Goal: Task Accomplishment & Management: Use online tool/utility

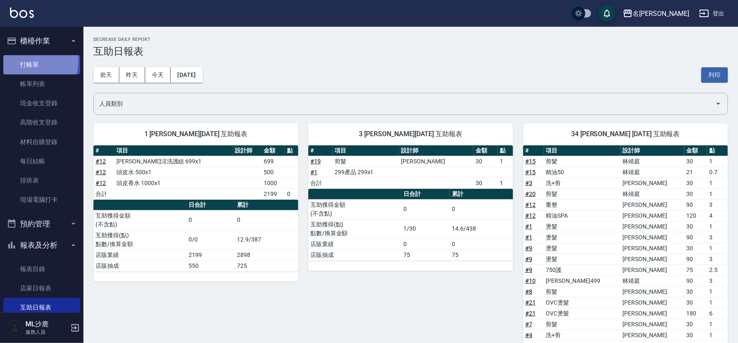
click at [32, 61] on link "打帳單" at bounding box center [41, 64] width 77 height 19
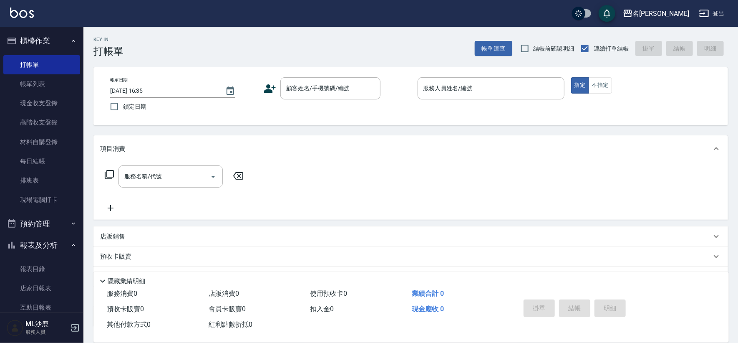
drag, startPoint x: 143, startPoint y: 111, endPoint x: 384, endPoint y: 72, distance: 243.9
click at [145, 111] on label "鎖定日期" at bounding box center [178, 107] width 145 height 18
click at [120, 106] on input "鎖定日期" at bounding box center [115, 107] width 18 height 18
click at [336, 90] on input "顧客姓名/手機號碼/編號" at bounding box center [324, 88] width 80 height 15
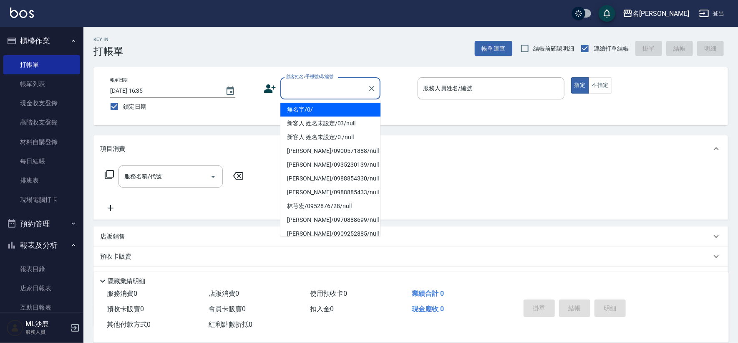
checkbox input "false"
type input "無名字/0/"
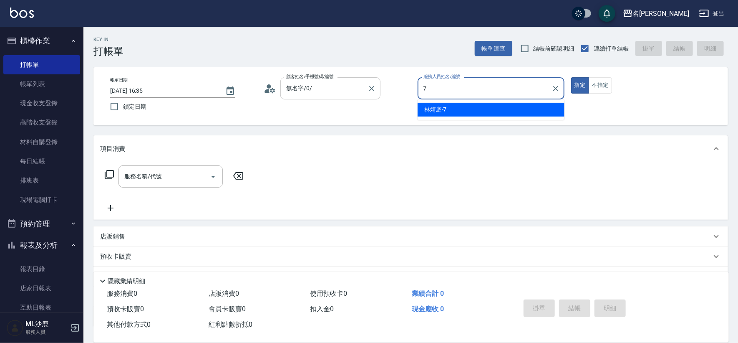
type input "[PERSON_NAME]-7"
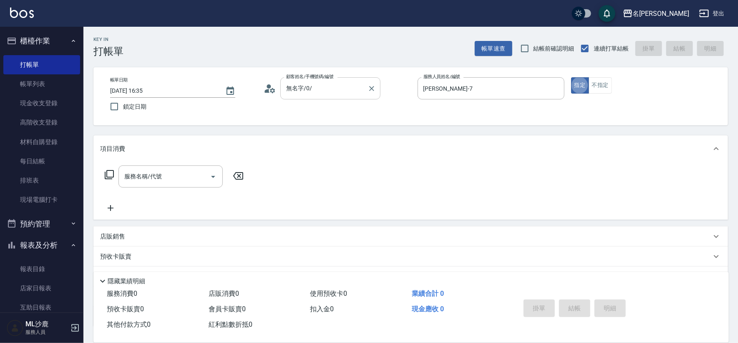
type button "true"
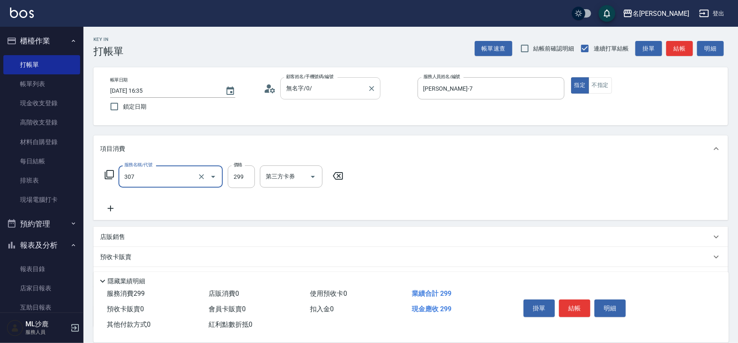
type input "剪髮(307)"
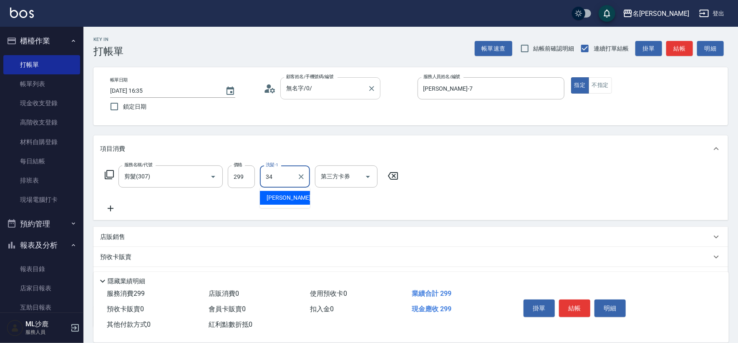
type input "[PERSON_NAME]-34"
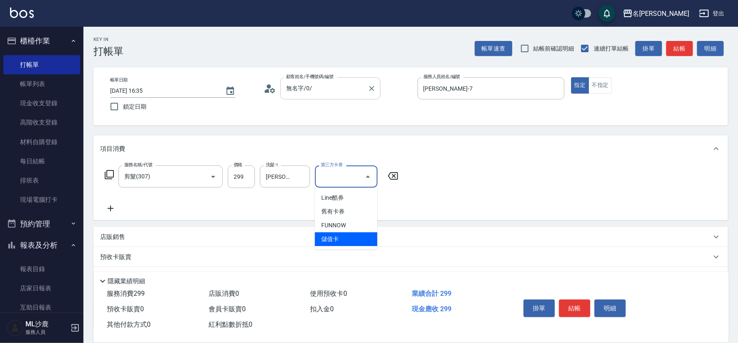
type input "儲值卡"
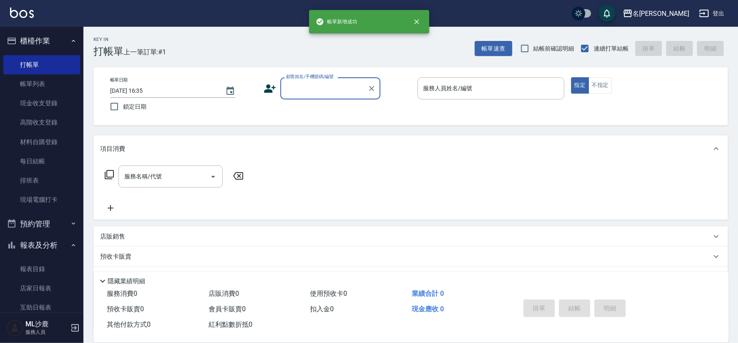
type input "7"
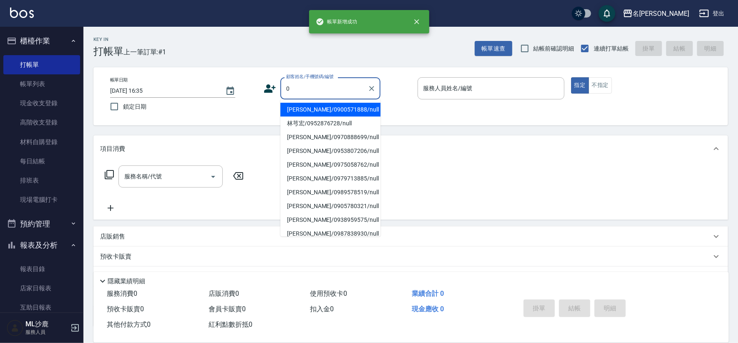
type input "[PERSON_NAME]/0900571888/null"
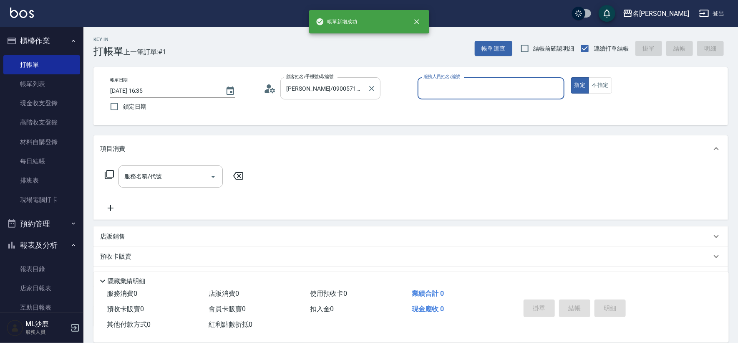
type input "1"
type input "無名字/0/"
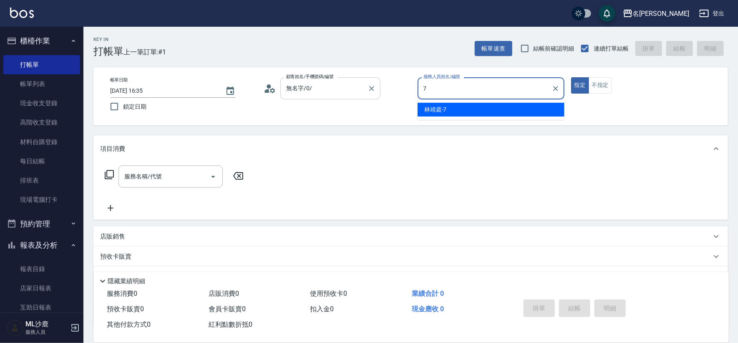
type input "[PERSON_NAME]-7"
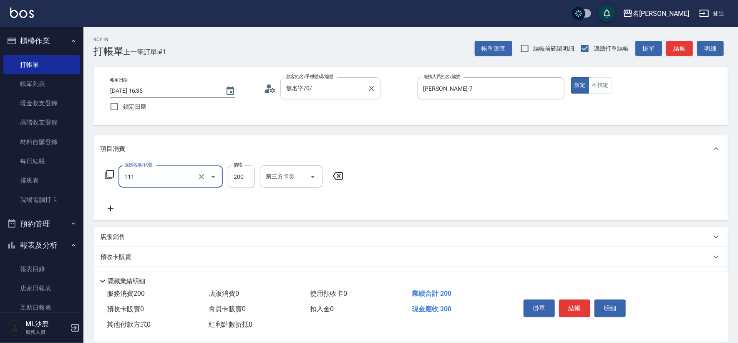
type input "200(111)"
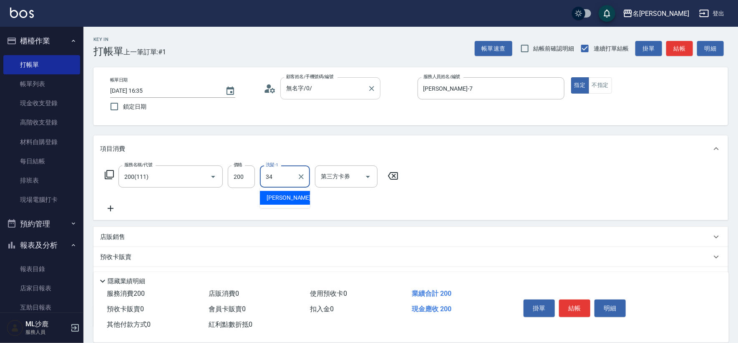
type input "[PERSON_NAME]-34"
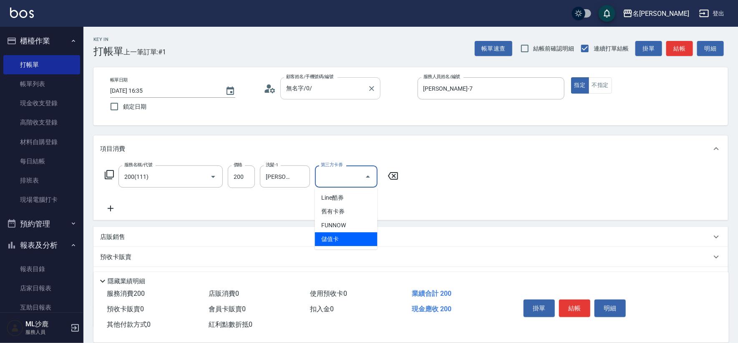
type input "儲值卡"
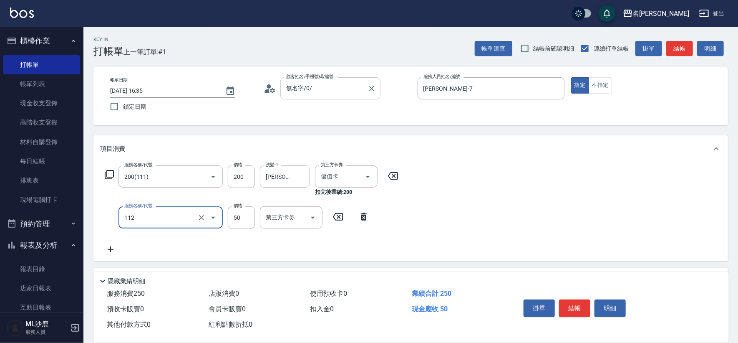
type input "精油50(112)"
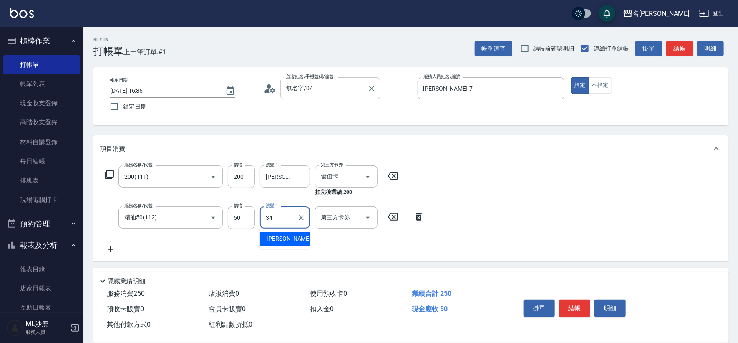
type input "[PERSON_NAME]-34"
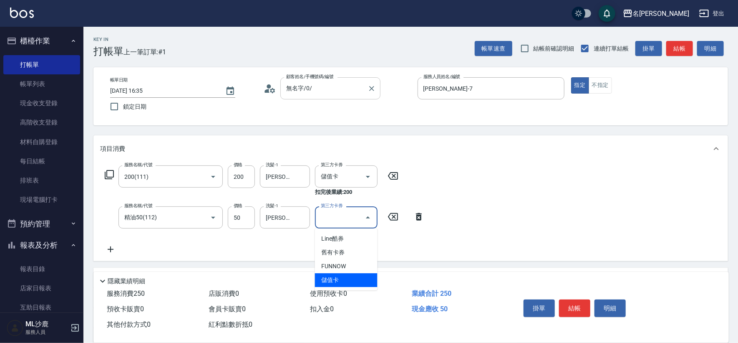
type input "儲值卡"
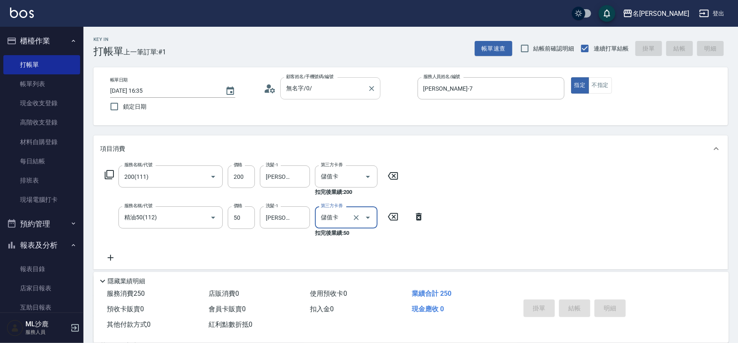
type input "[DATE] 16:36"
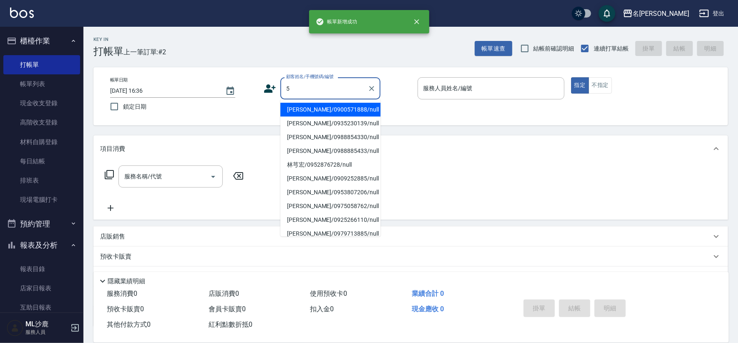
type input "[PERSON_NAME]/0900571888/null"
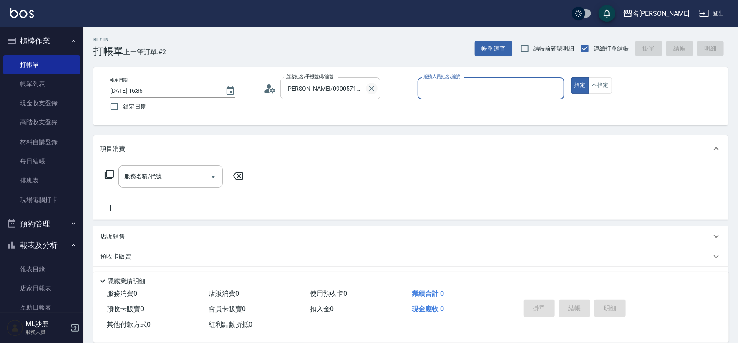
click at [376, 87] on button "Clear" at bounding box center [372, 89] width 12 height 12
click at [376, 88] on icon "Clear" at bounding box center [372, 88] width 8 height 8
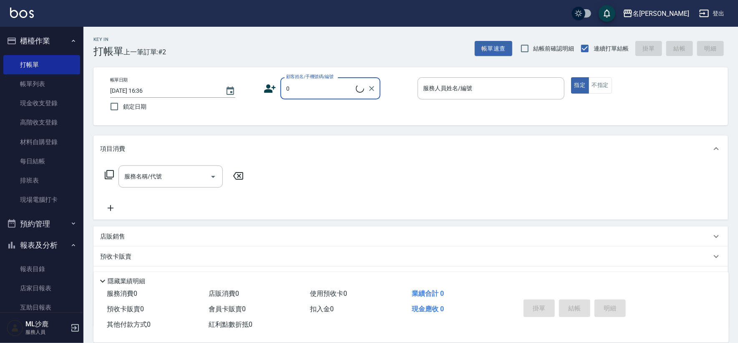
type input "無名字/0/"
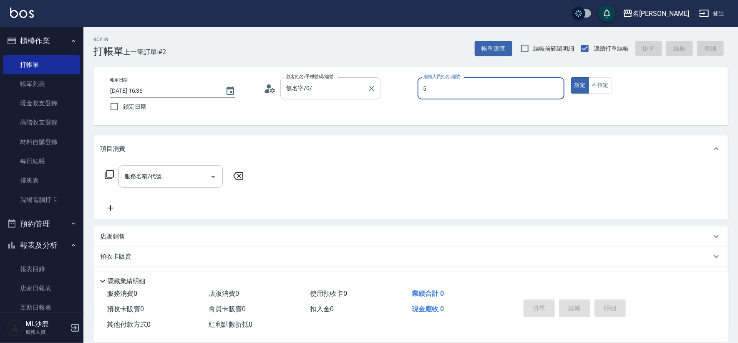
type input "[PERSON_NAME]-5"
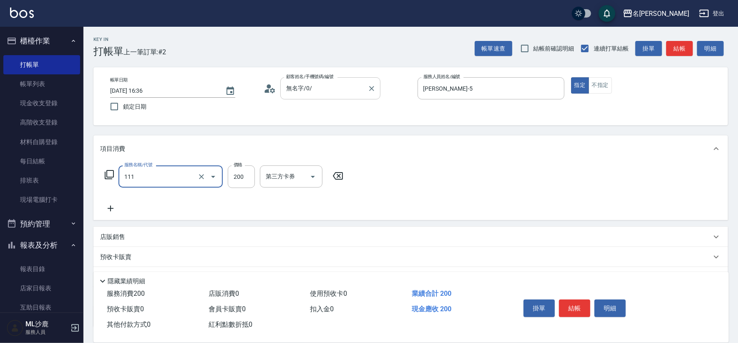
type input "200(111)"
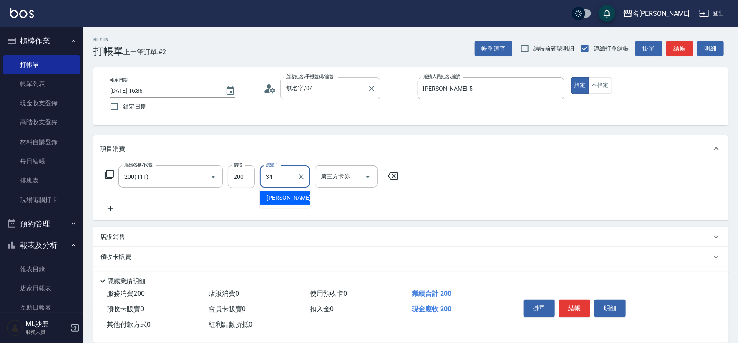
type input "[PERSON_NAME]-34"
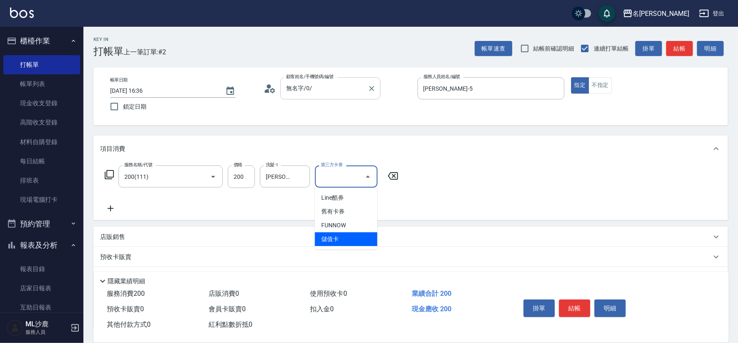
type input "儲值卡"
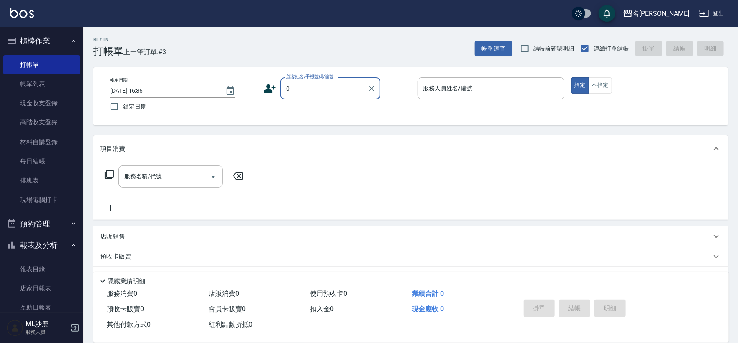
type input "無名字/0/"
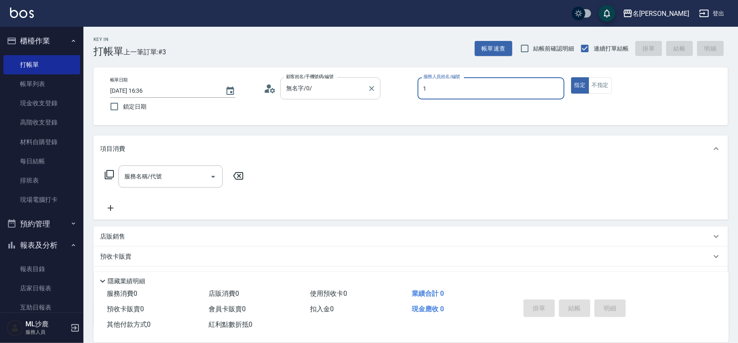
type input "[PERSON_NAME]1"
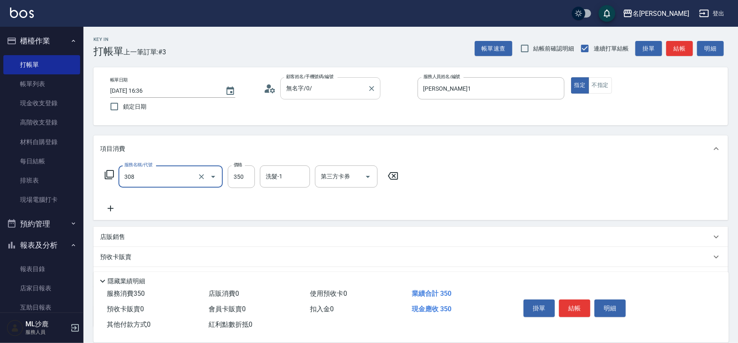
type input "洗+剪(308)"
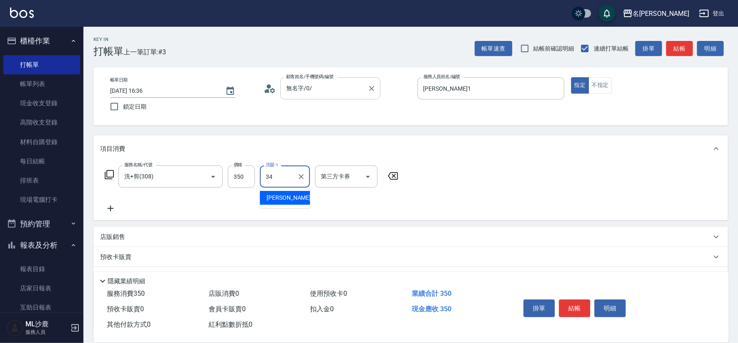
type input "[PERSON_NAME]-34"
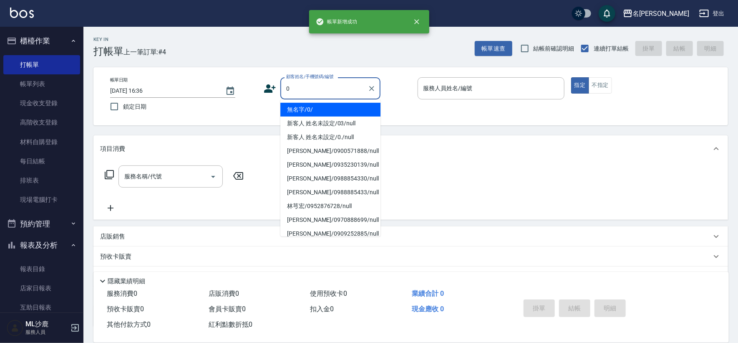
type input "無名字/0/"
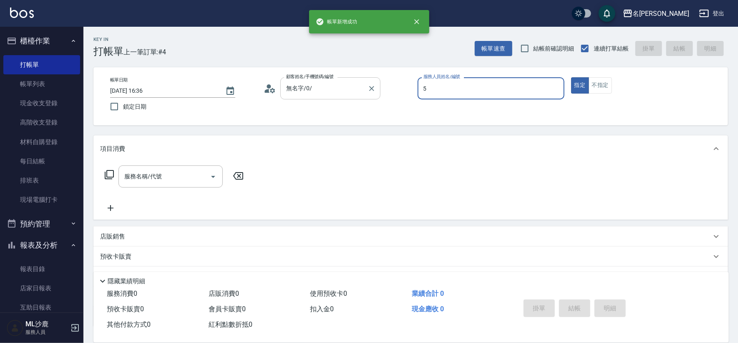
type input "[PERSON_NAME]-5"
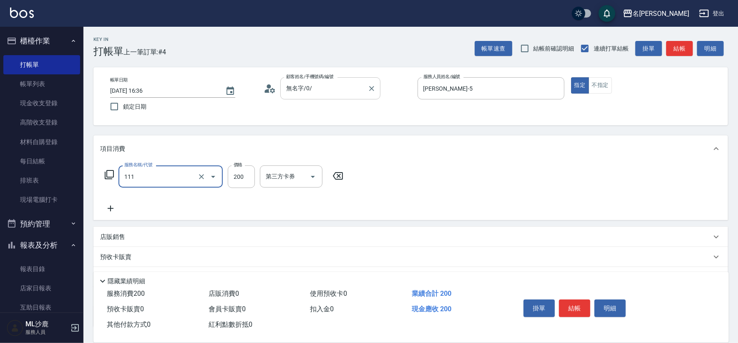
type input "200(111)"
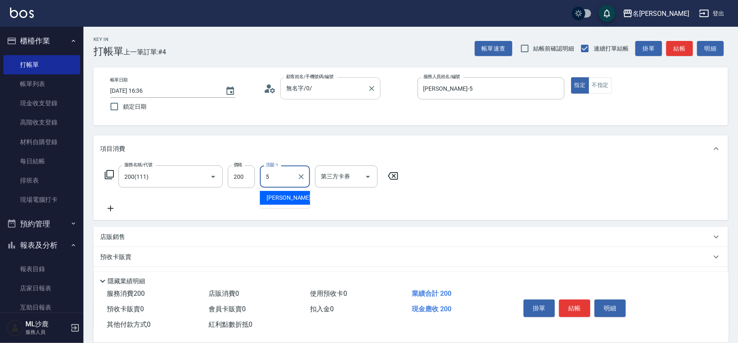
type input "[PERSON_NAME]-5"
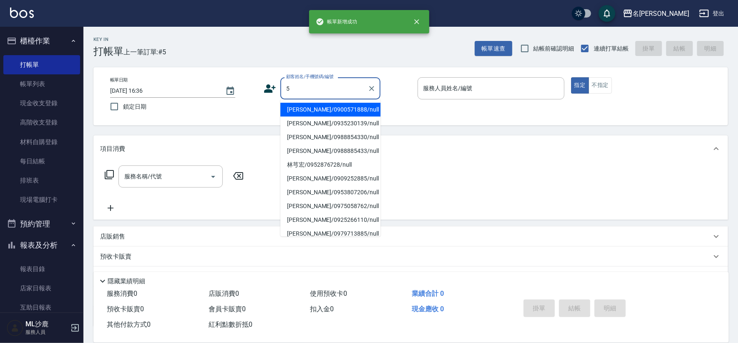
type input "[PERSON_NAME]/0900571888/null"
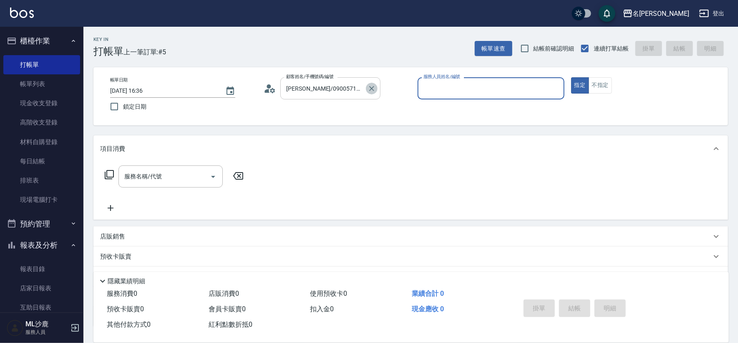
drag, startPoint x: 373, startPoint y: 89, endPoint x: 335, endPoint y: 89, distance: 37.1
click at [372, 89] on icon "Clear" at bounding box center [372, 88] width 8 height 8
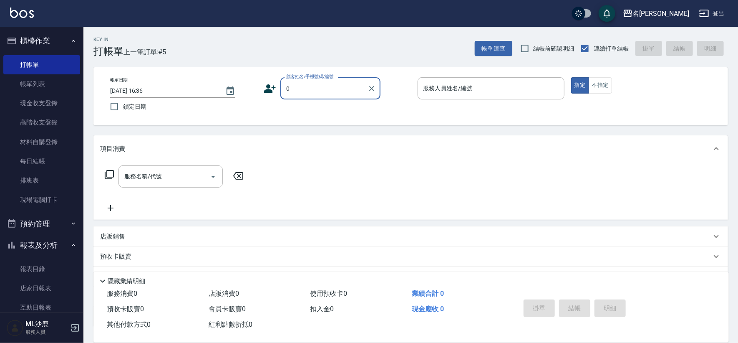
type input "[PERSON_NAME]/0900571888/null"
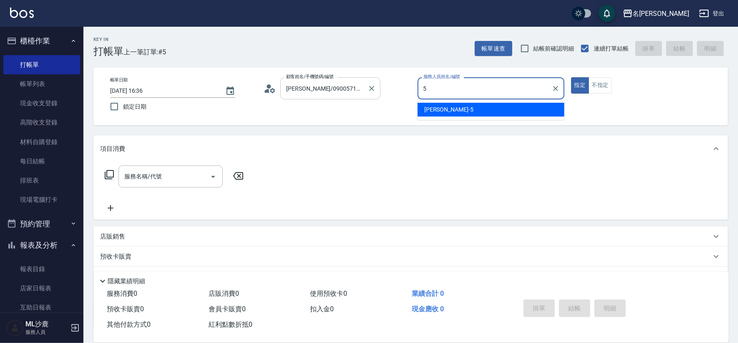
type input "[PERSON_NAME]-5"
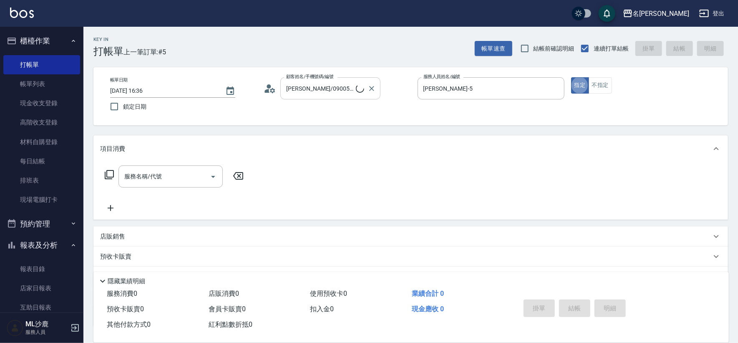
type input "無名字/0/"
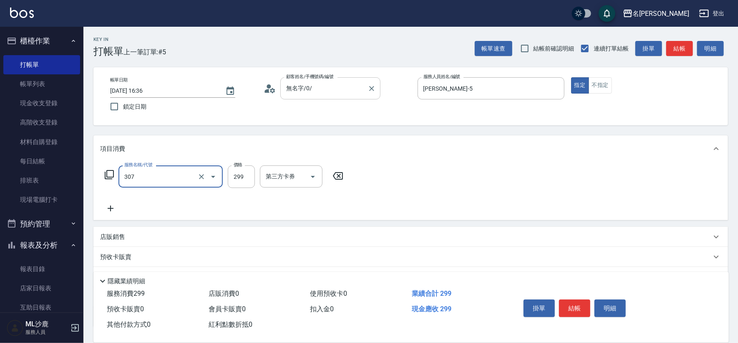
type input "剪髮(307)"
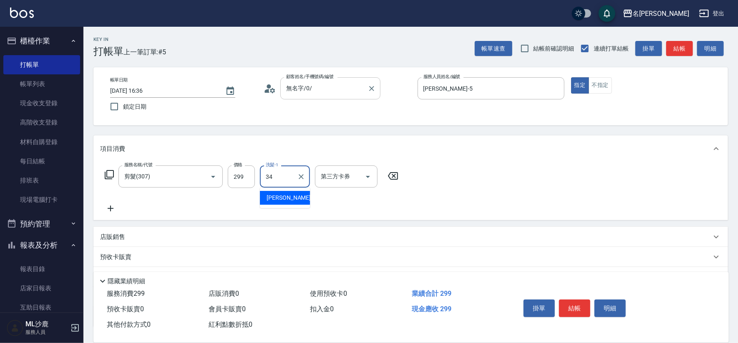
type input "[PERSON_NAME]-34"
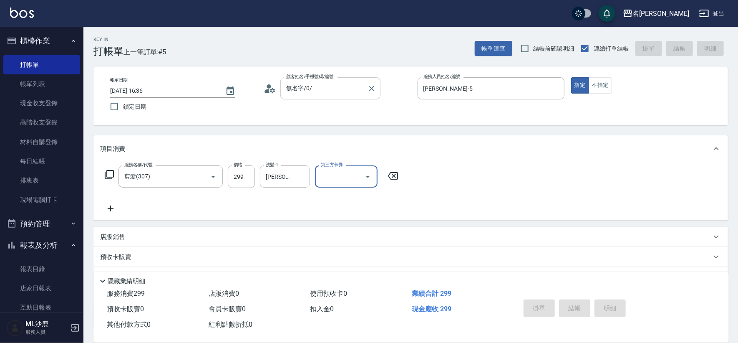
type input "[DATE] 16:37"
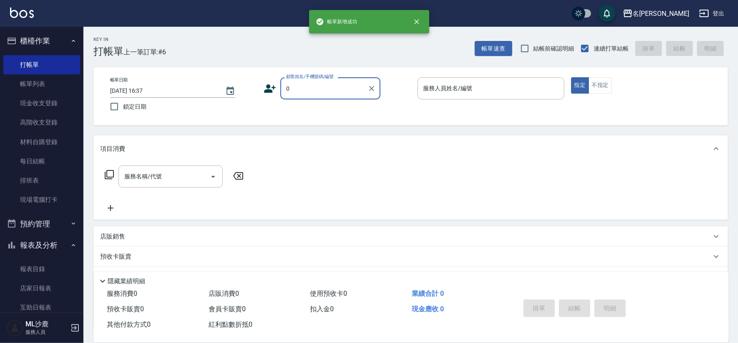
type input "無名字/0/"
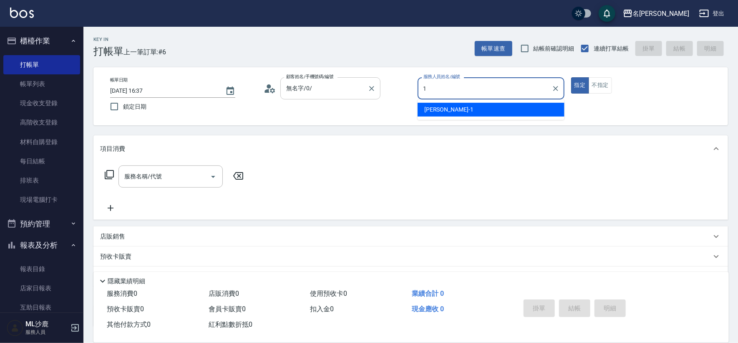
type input "[PERSON_NAME]1"
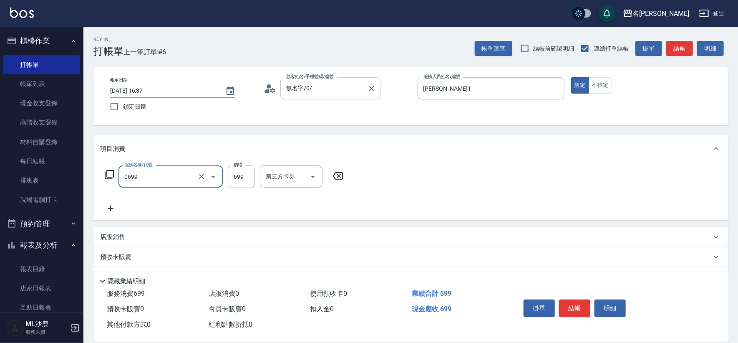
type input "精油SPA(0699)"
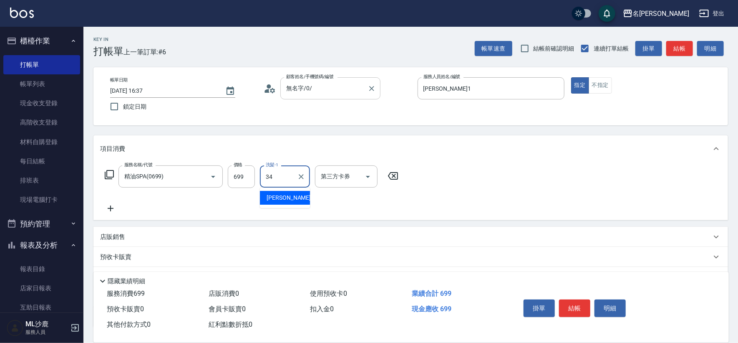
type input "[PERSON_NAME]-34"
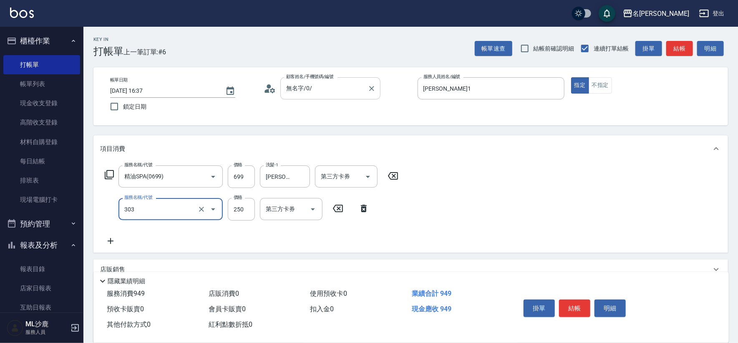
type input "剪髮(303)"
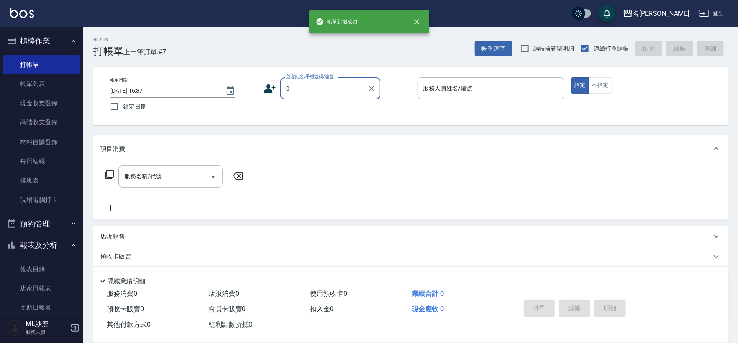
type input "無名字/0/"
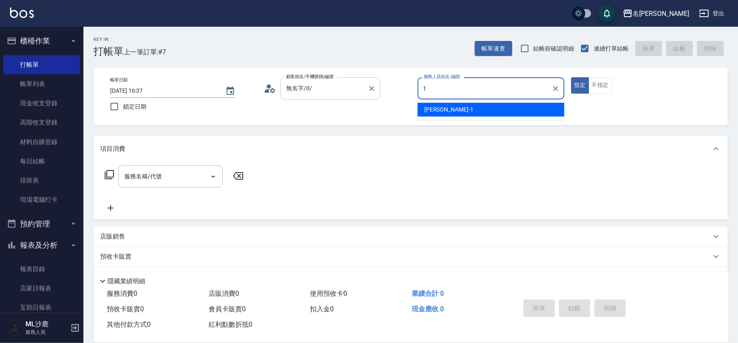
type input "[PERSON_NAME]1"
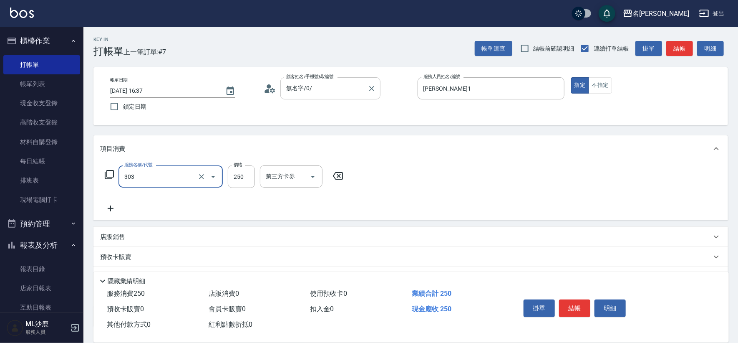
type input "剪髮(303)"
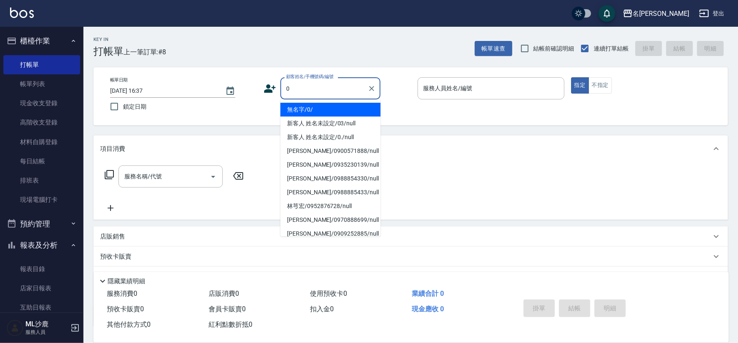
type input "無名字/0/"
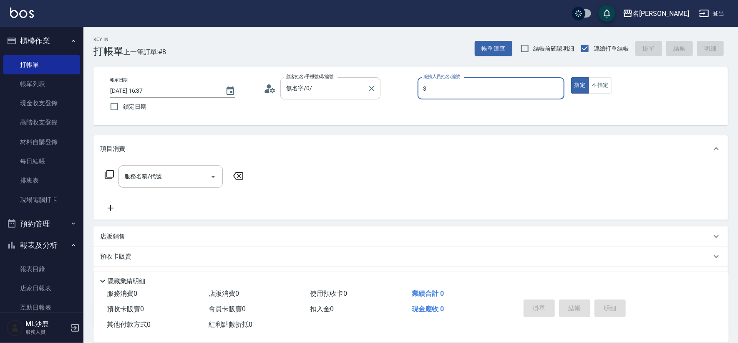
type input "[PERSON_NAME]-3"
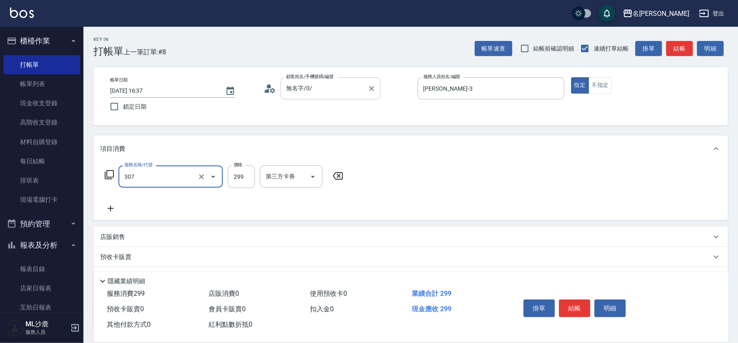
type input "剪髮(307)"
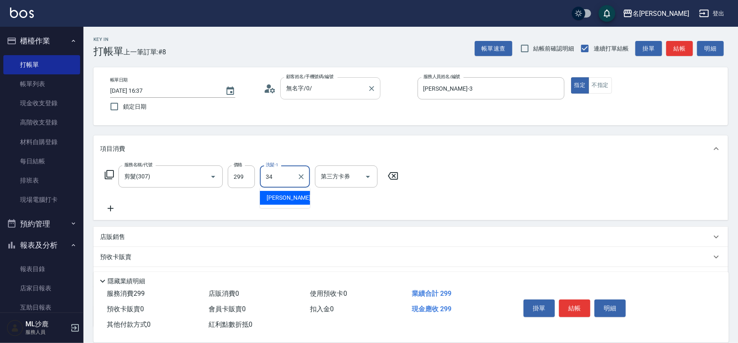
type input "[PERSON_NAME]-34"
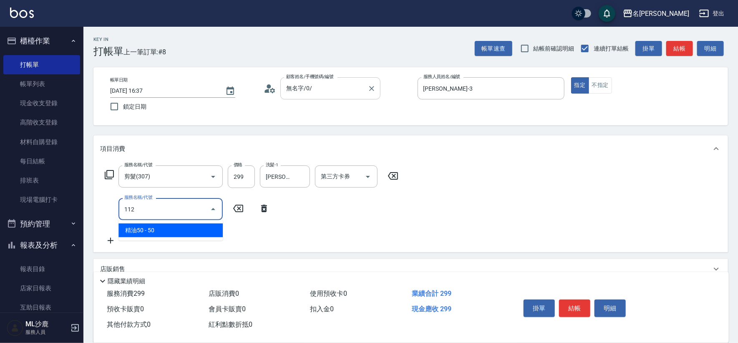
type input "精油50(112)"
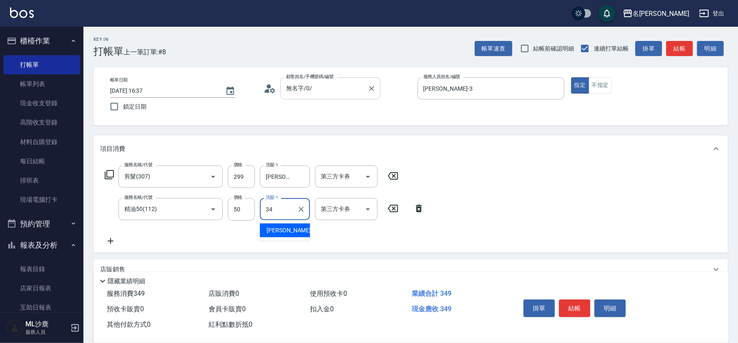
type input "[PERSON_NAME]-34"
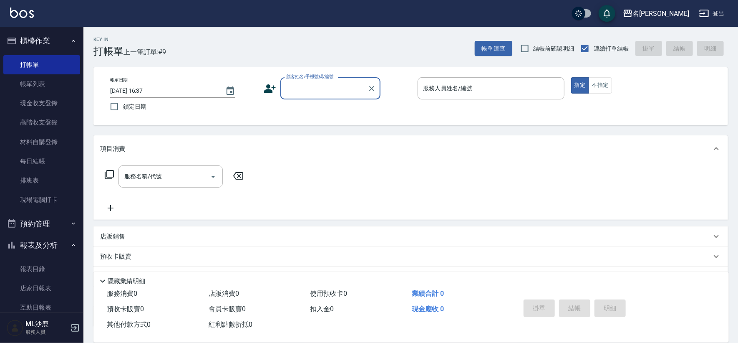
type input "4"
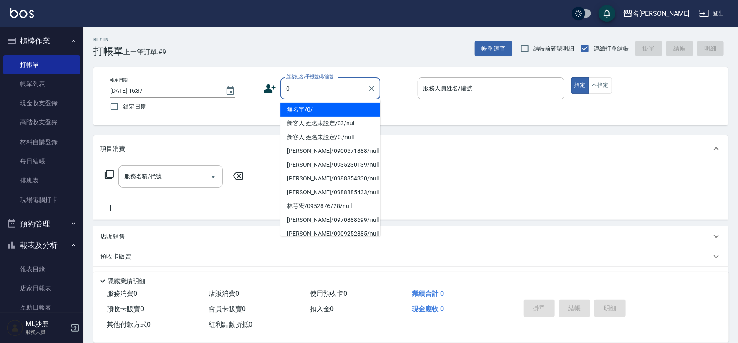
type input "無名字/0/"
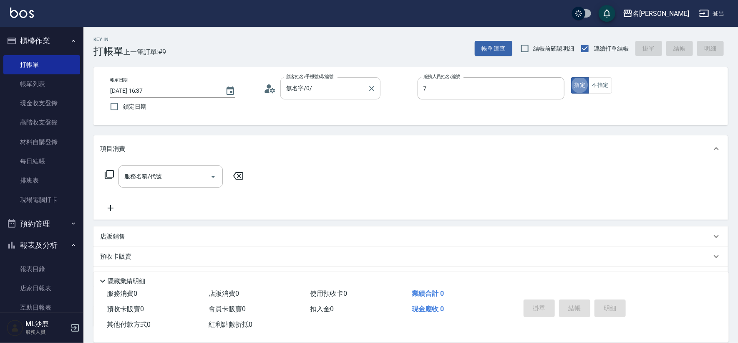
type input "[PERSON_NAME]-7"
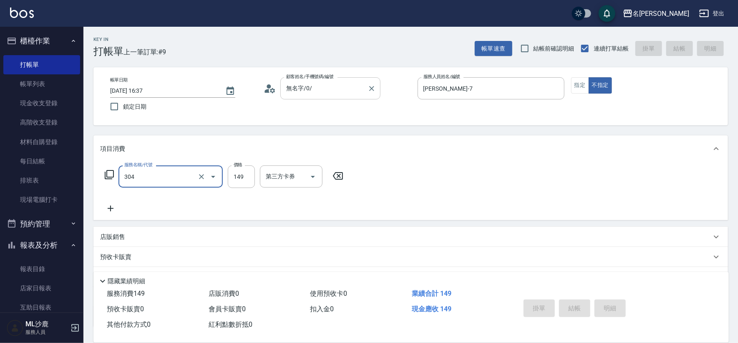
type input "304"
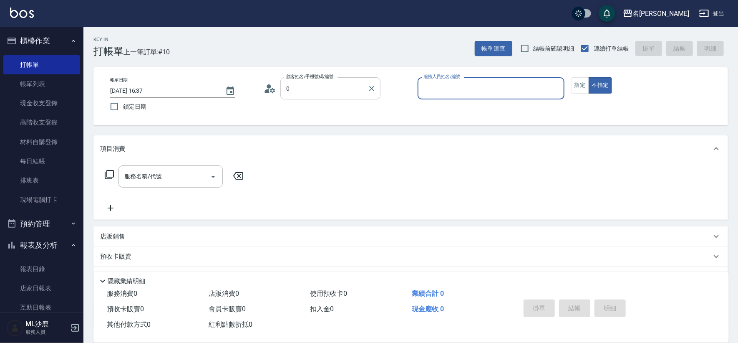
type input "無名字/0/"
type input "[PERSON_NAME]1"
type button "false"
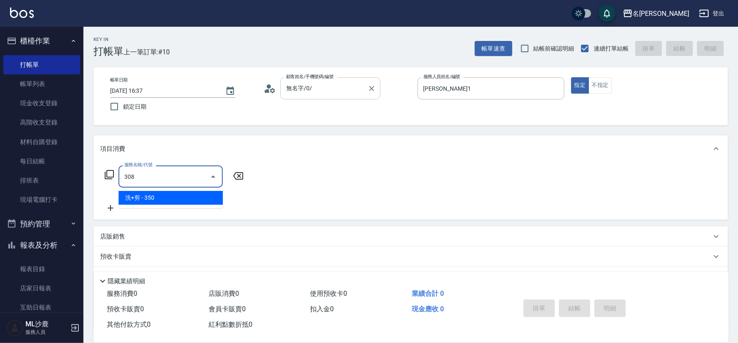
type input "洗+剪(308)"
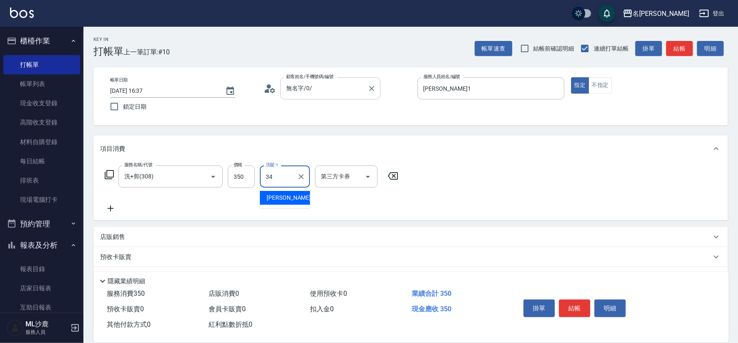
type input "[PERSON_NAME]-34"
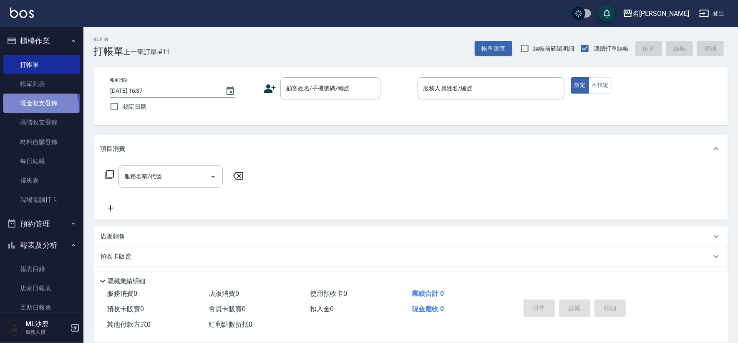
click at [36, 107] on link "現金收支登錄" at bounding box center [41, 102] width 77 height 19
